Goal: Task Accomplishment & Management: Use online tool/utility

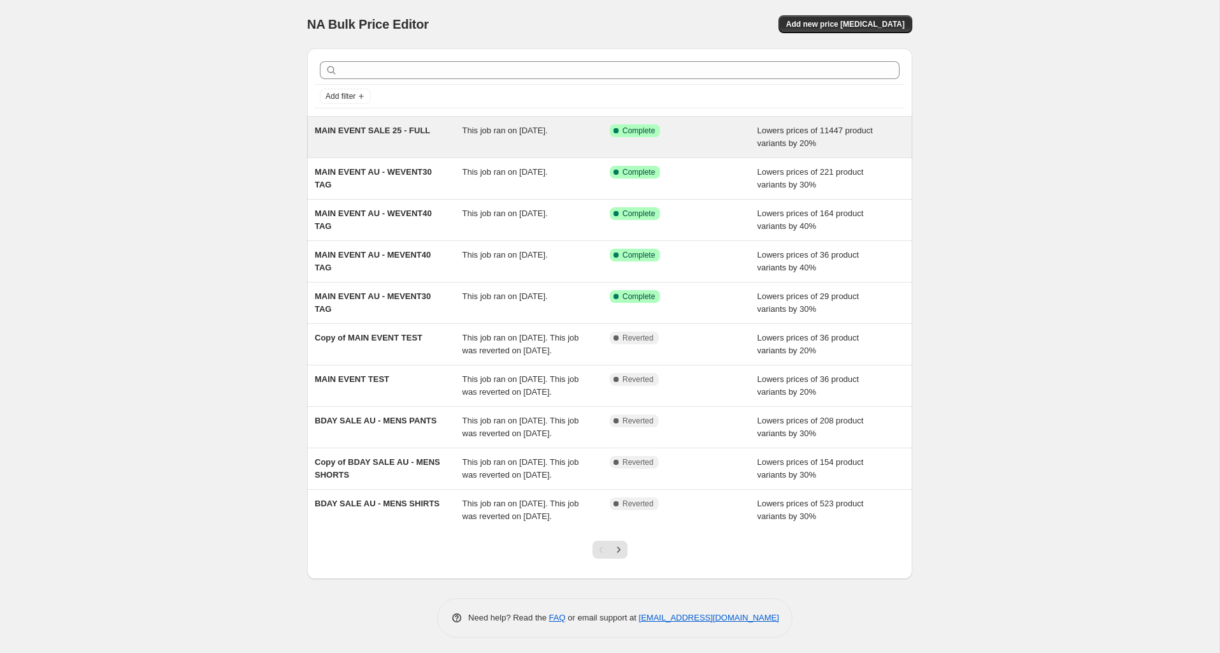
click at [416, 150] on div "MAIN EVENT SALE 25 - FULL This job ran on 18 August 2025. Success Complete Comp…" at bounding box center [609, 137] width 605 height 41
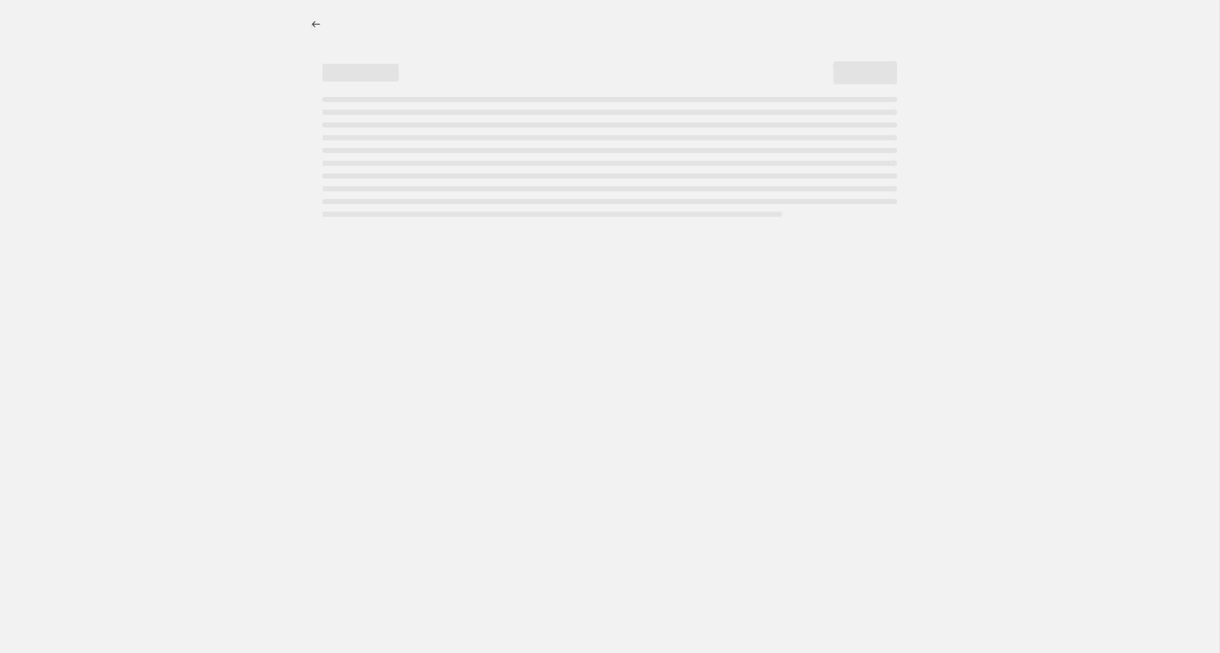
select select "percentage"
select select "product_status"
select select "tag"
select select "not_equal"
select select "tag"
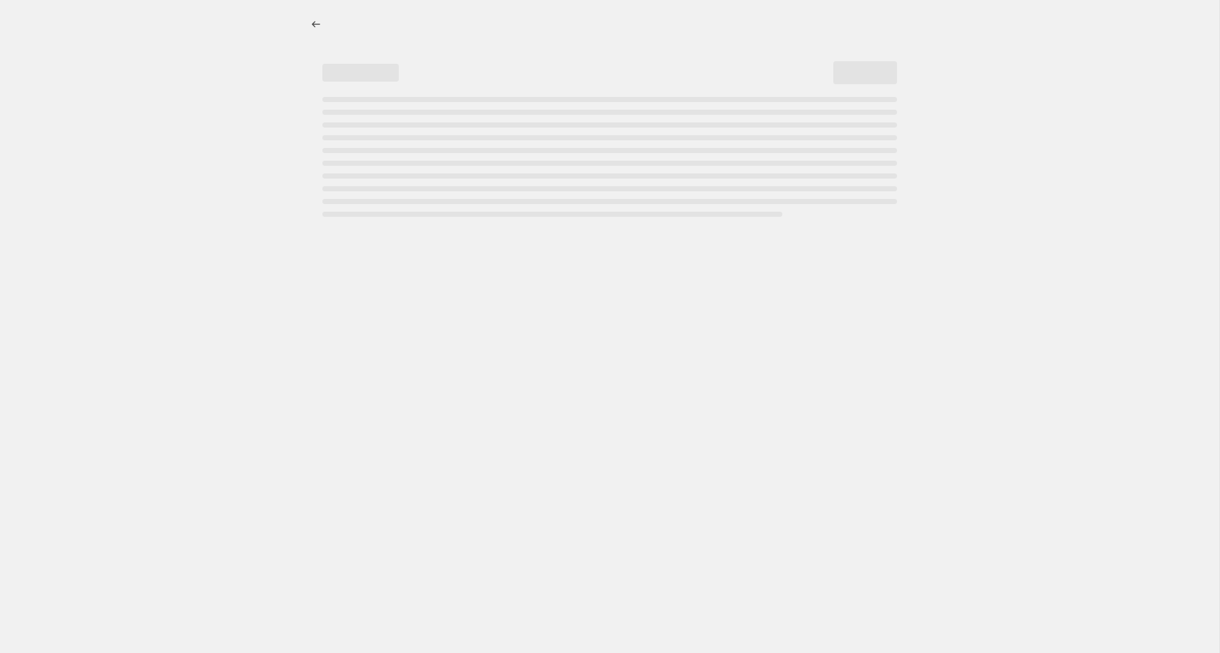
select select "not_equal"
select select "tag"
select select "not_equal"
select select "tag"
select select "not_equal"
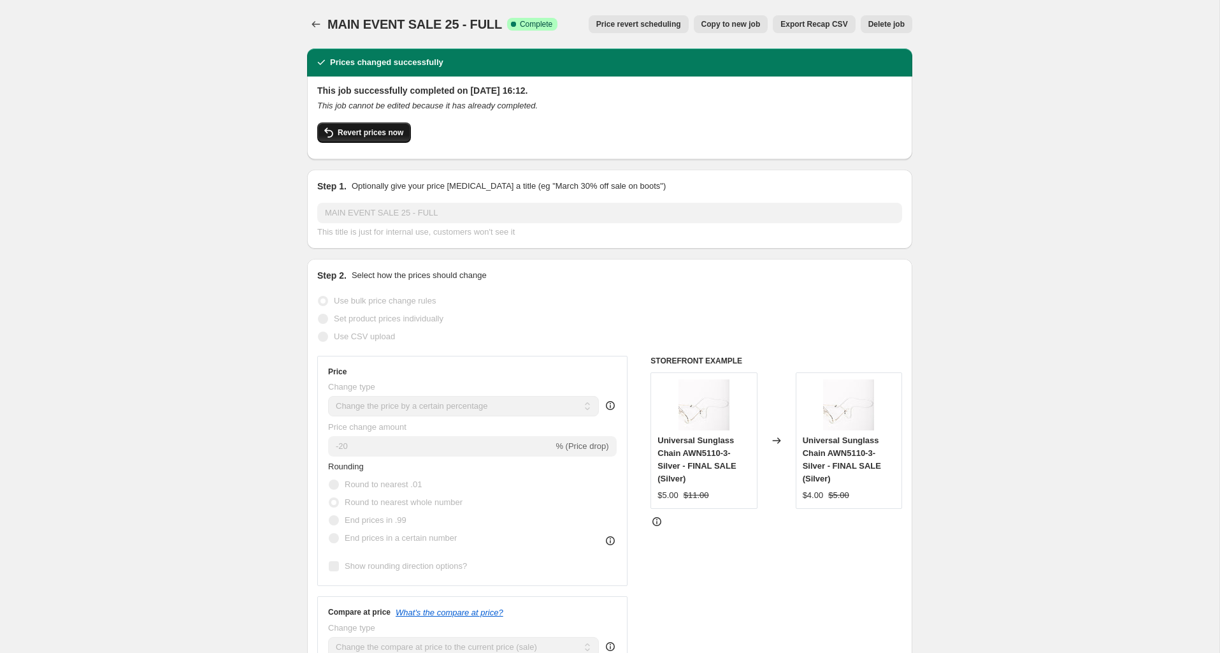
click at [375, 134] on span "Revert prices now" at bounding box center [371, 132] width 66 height 10
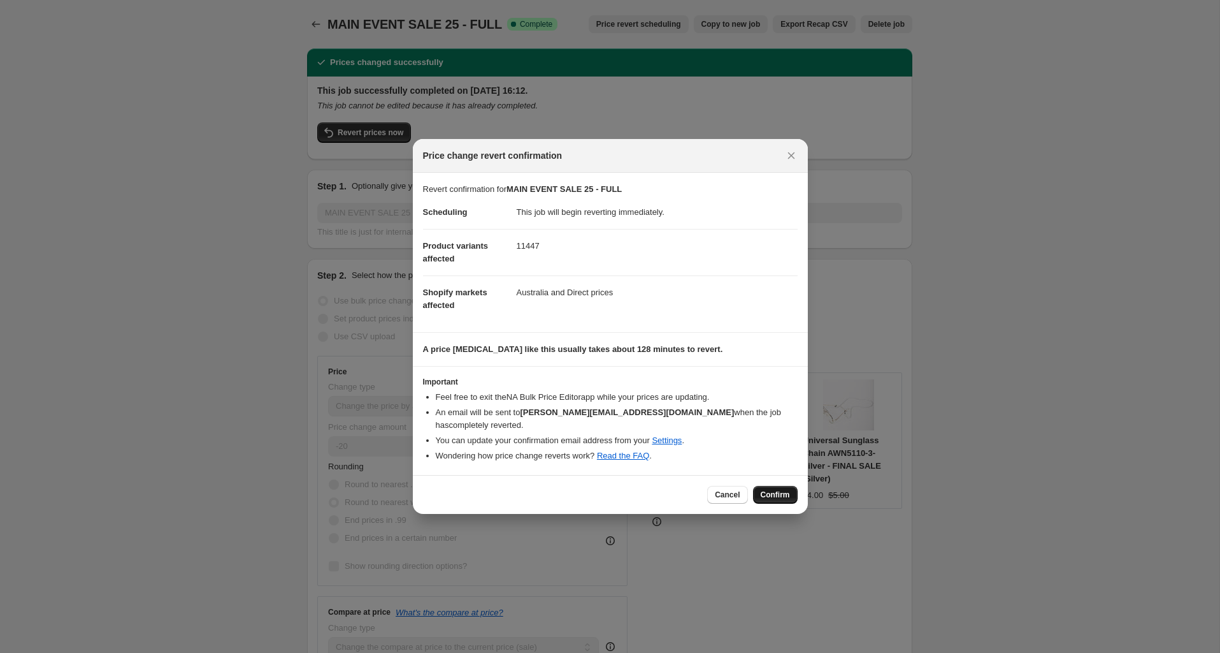
click at [771, 489] on span "Confirm" at bounding box center [775, 494] width 29 height 10
